Goal: Task Accomplishment & Management: Manage account settings

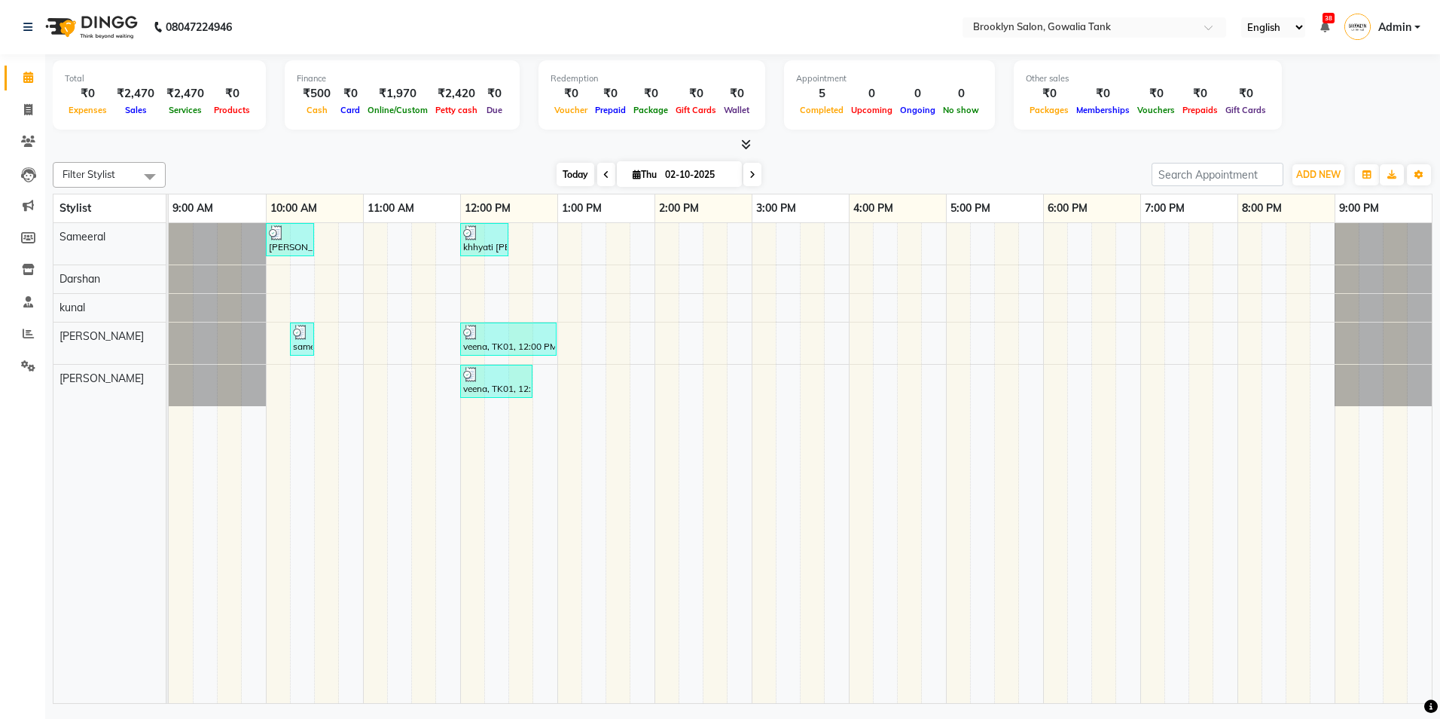
click at [573, 168] on span "Today" at bounding box center [576, 174] width 38 height 23
type input "03-10-2025"
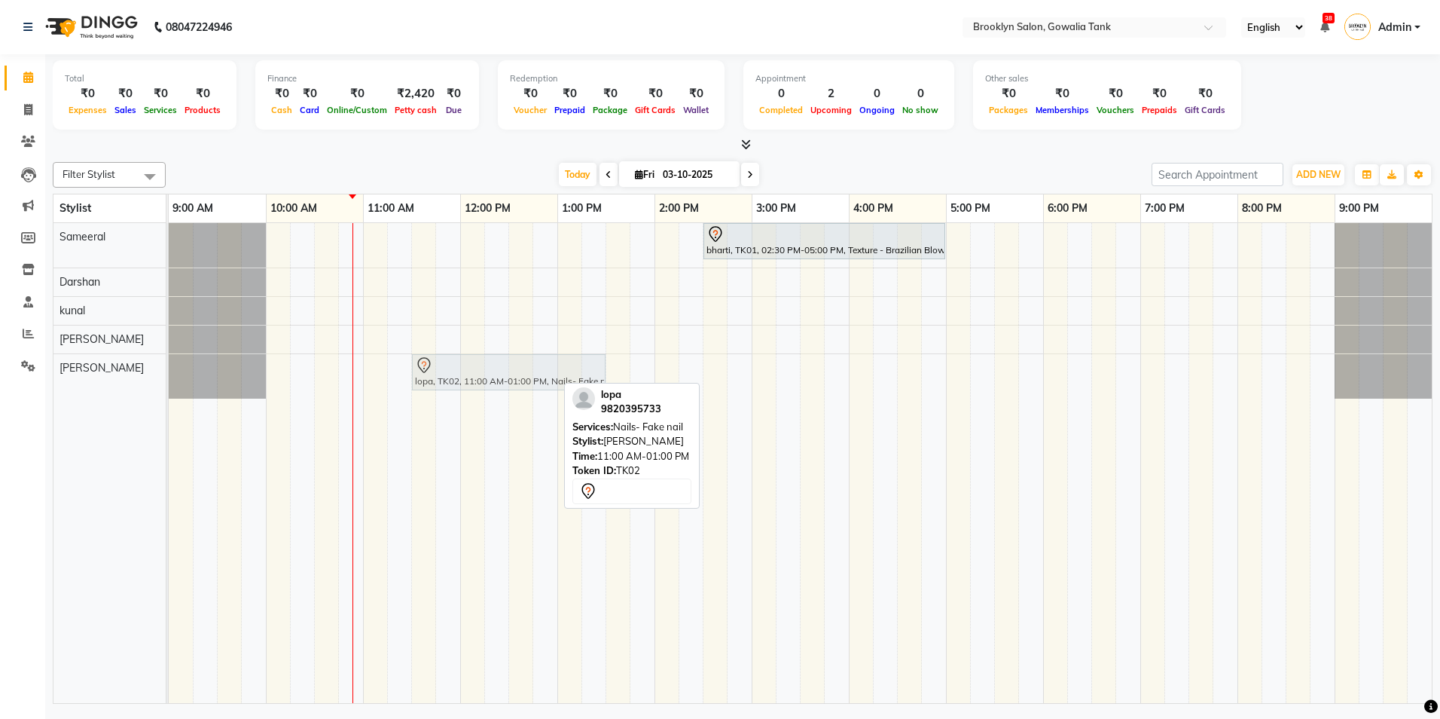
drag, startPoint x: 437, startPoint y: 366, endPoint x: 481, endPoint y: 363, distance: 43.8
click at [169, 363] on div "lopa, TK02, 11:00 AM-01:00 PM, Nails- Fake nail lopa, TK02, 11:00 AM-01:00 PM, …" at bounding box center [169, 376] width 0 height 44
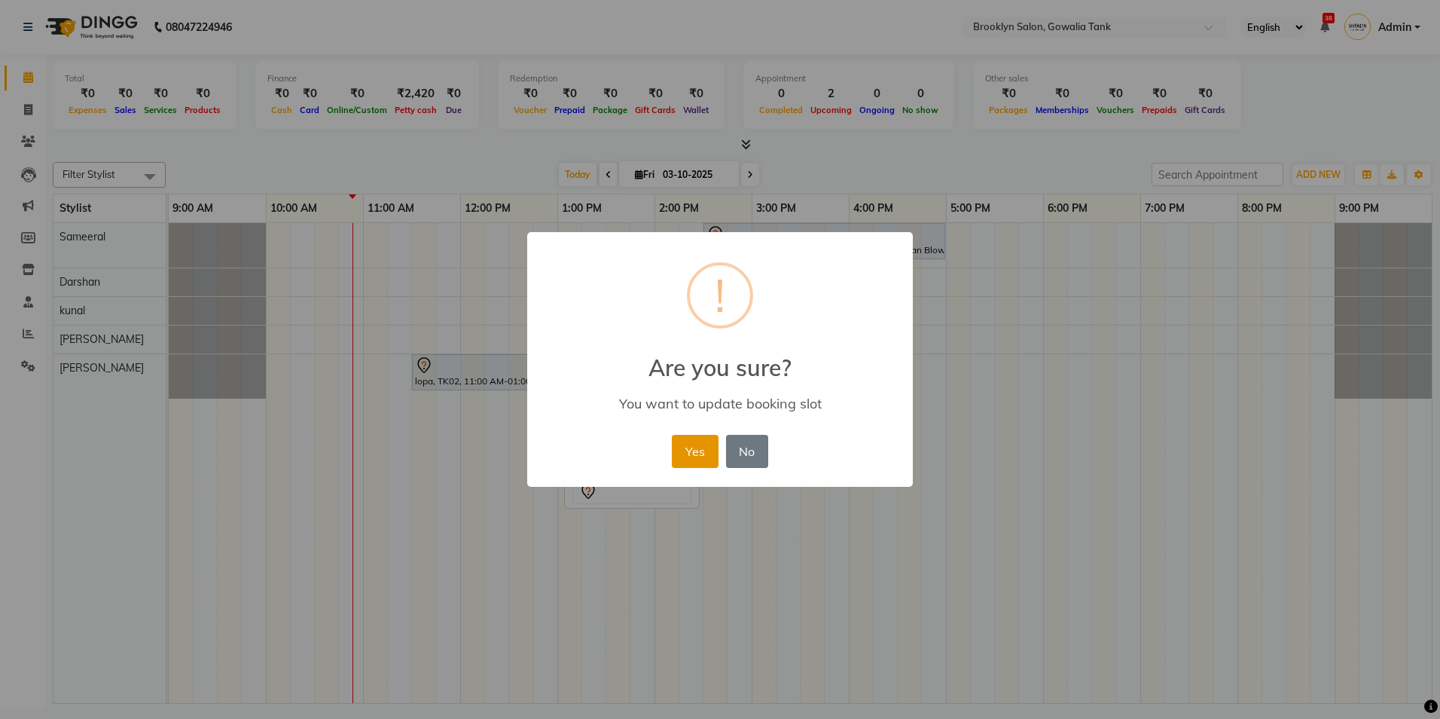
click at [679, 453] on button "Yes" at bounding box center [695, 451] width 46 height 33
